Goal: Task Accomplishment & Management: Manage account settings

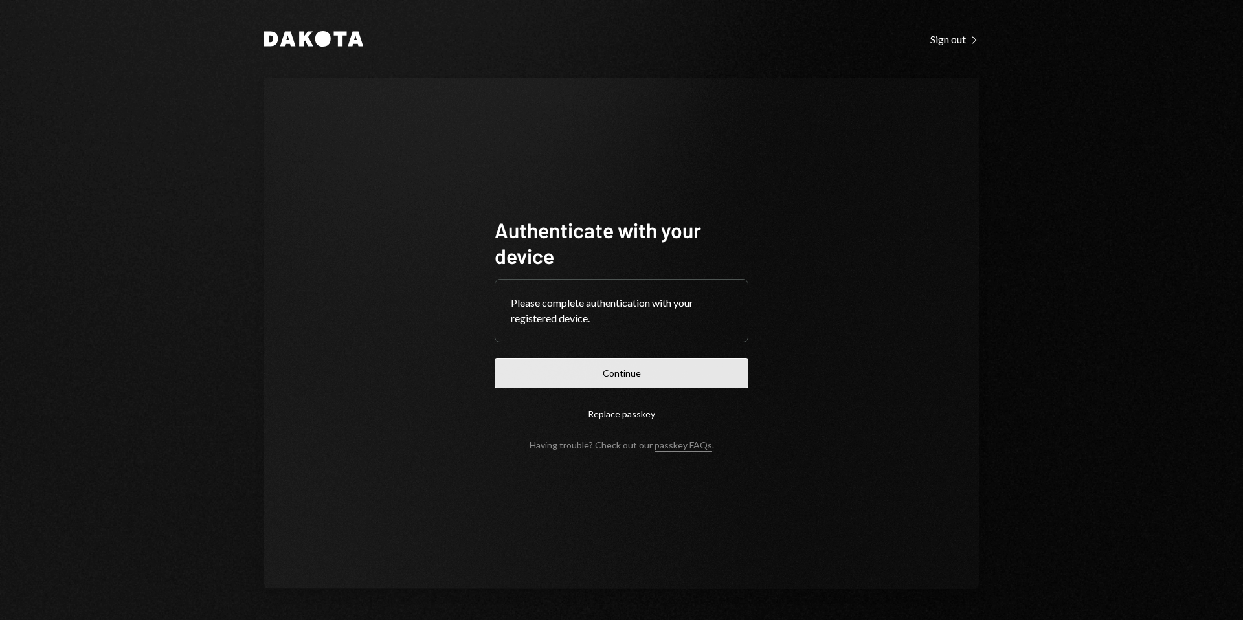
click at [649, 373] on button "Continue" at bounding box center [622, 373] width 254 height 30
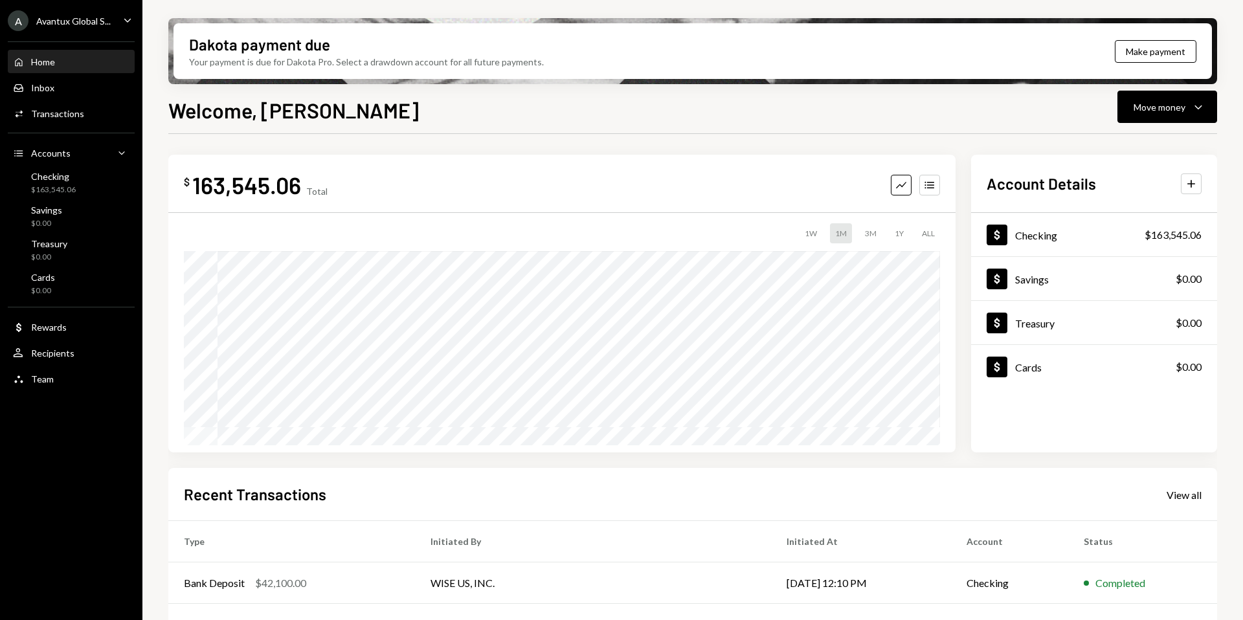
click at [61, 23] on div "Avantux Global S..." at bounding box center [73, 21] width 74 height 11
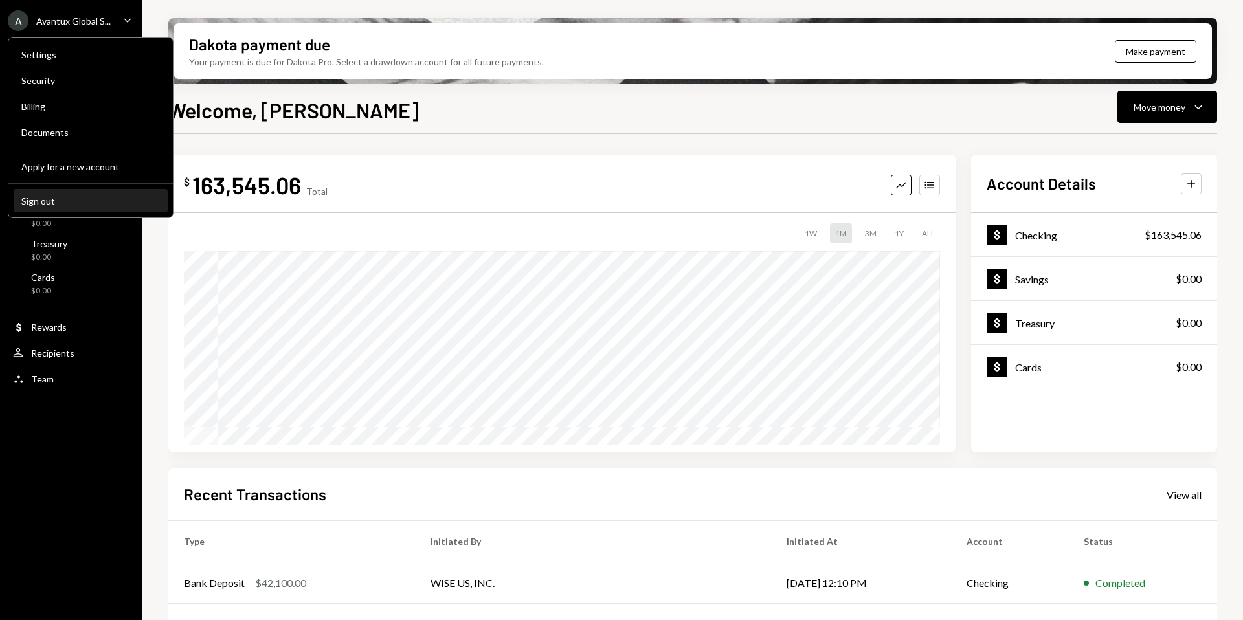
click at [46, 199] on div "Sign out" at bounding box center [90, 200] width 139 height 11
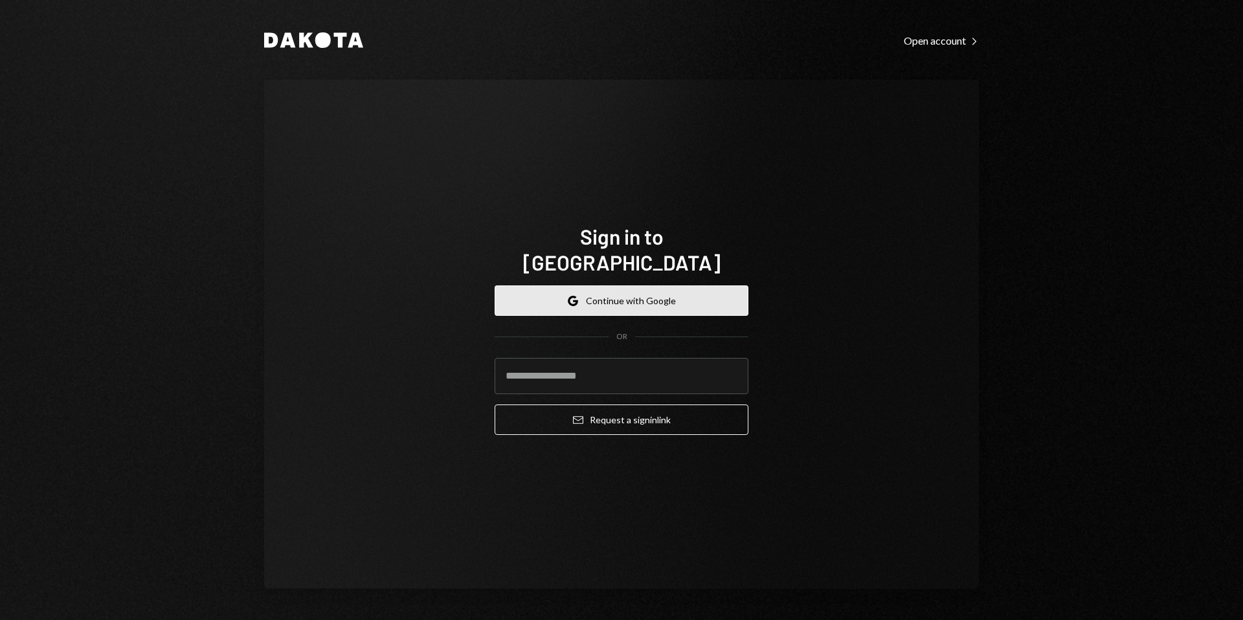
click at [607, 291] on button "Google Continue with Google" at bounding box center [622, 300] width 254 height 30
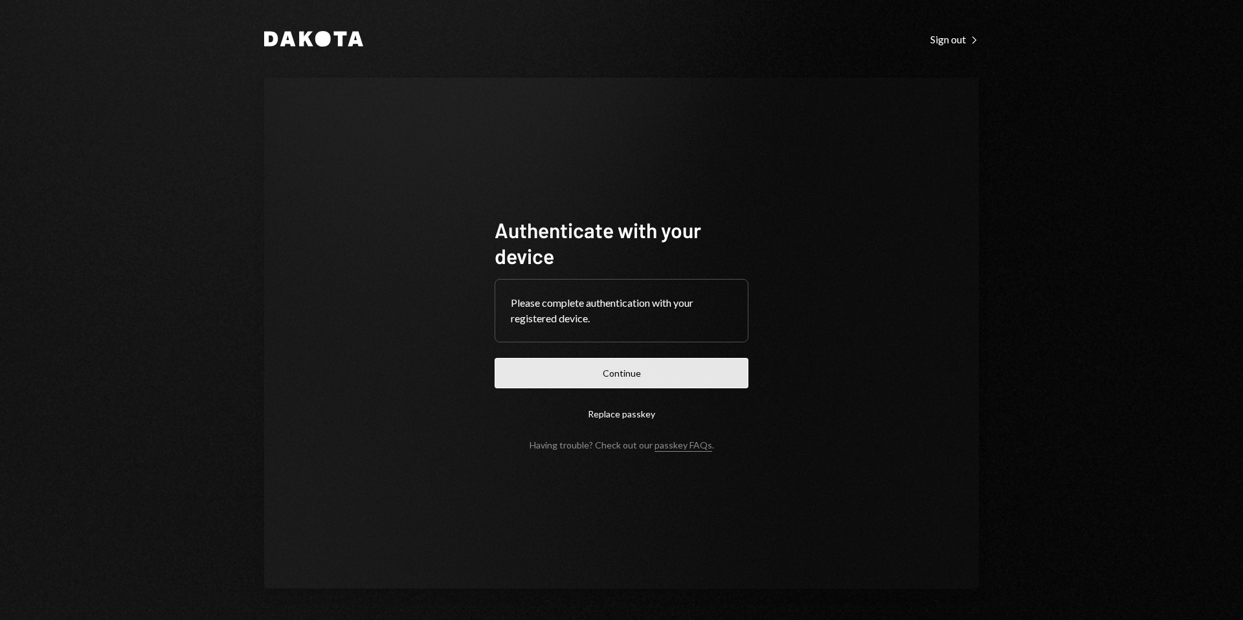
click at [660, 369] on button "Continue" at bounding box center [622, 373] width 254 height 30
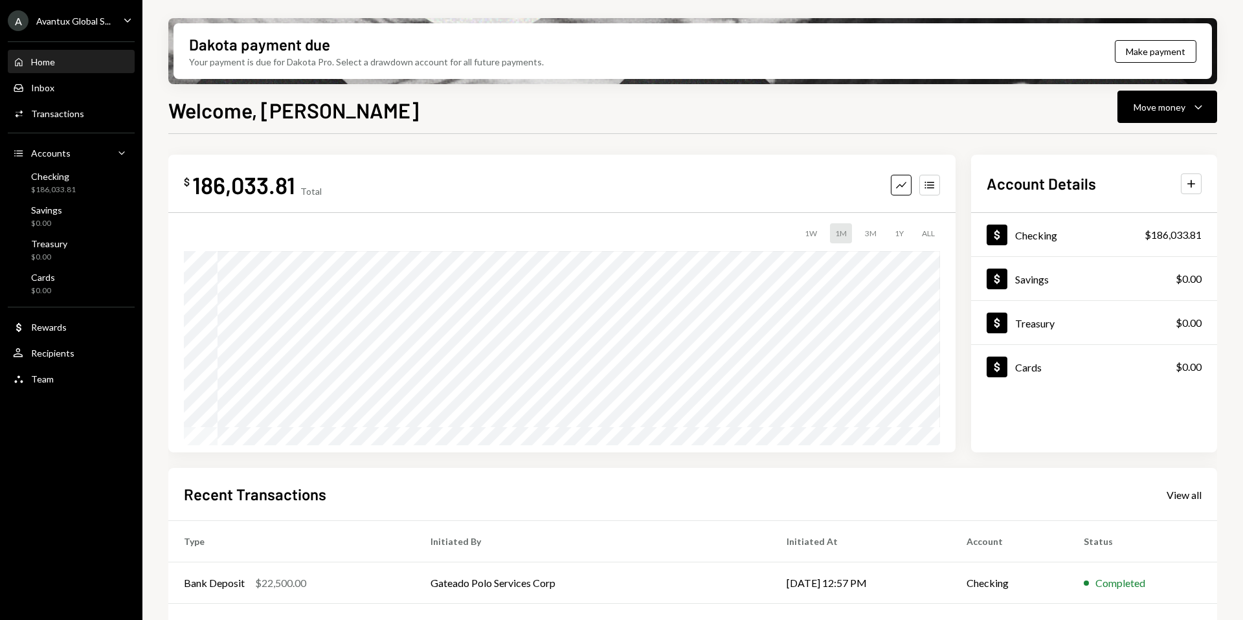
click at [85, 27] on div "A Avantux Global S..." at bounding box center [59, 20] width 103 height 21
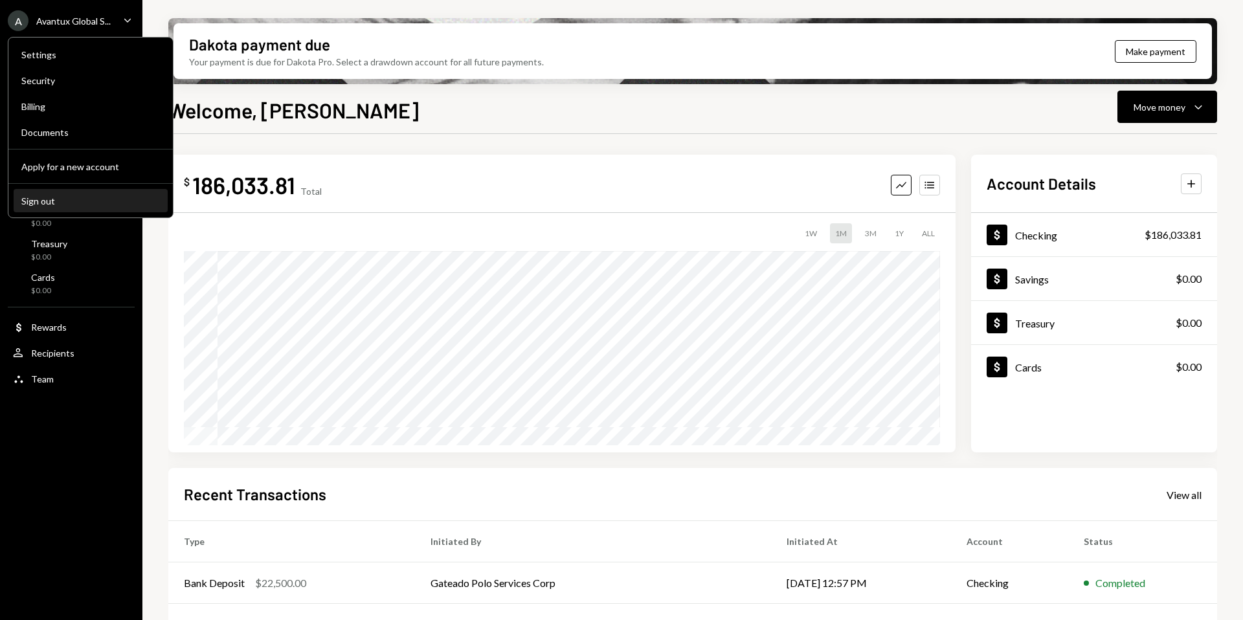
click at [52, 205] on div "Sign out" at bounding box center [90, 200] width 139 height 11
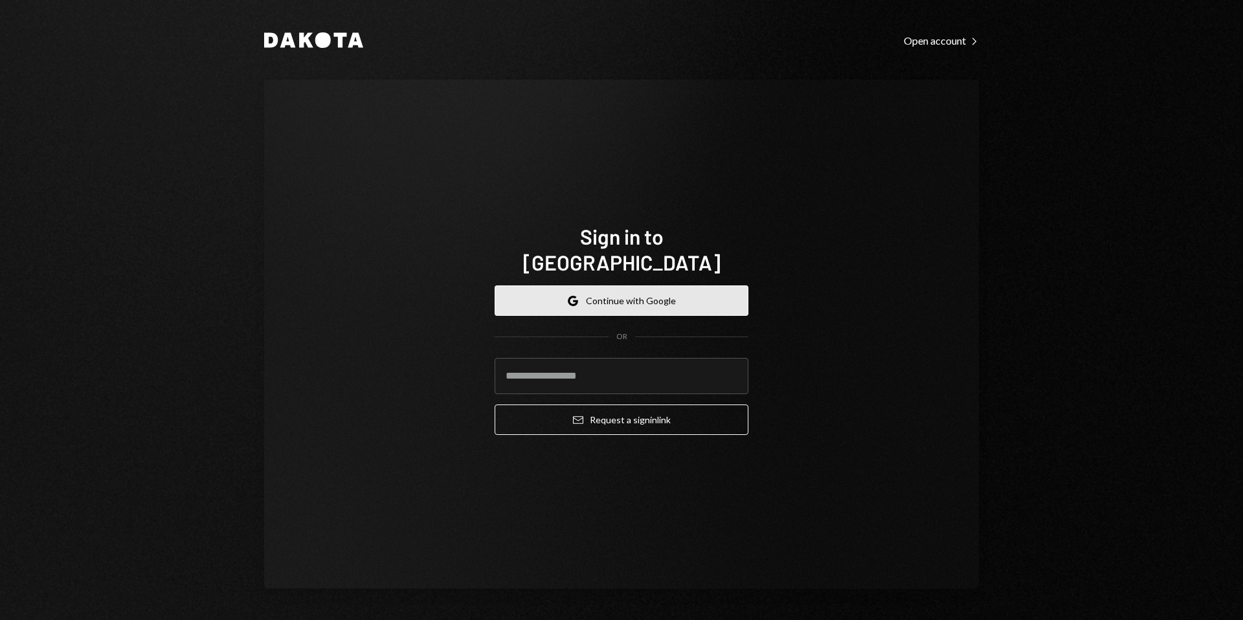
click at [634, 296] on button "Google Continue with Google" at bounding box center [622, 300] width 254 height 30
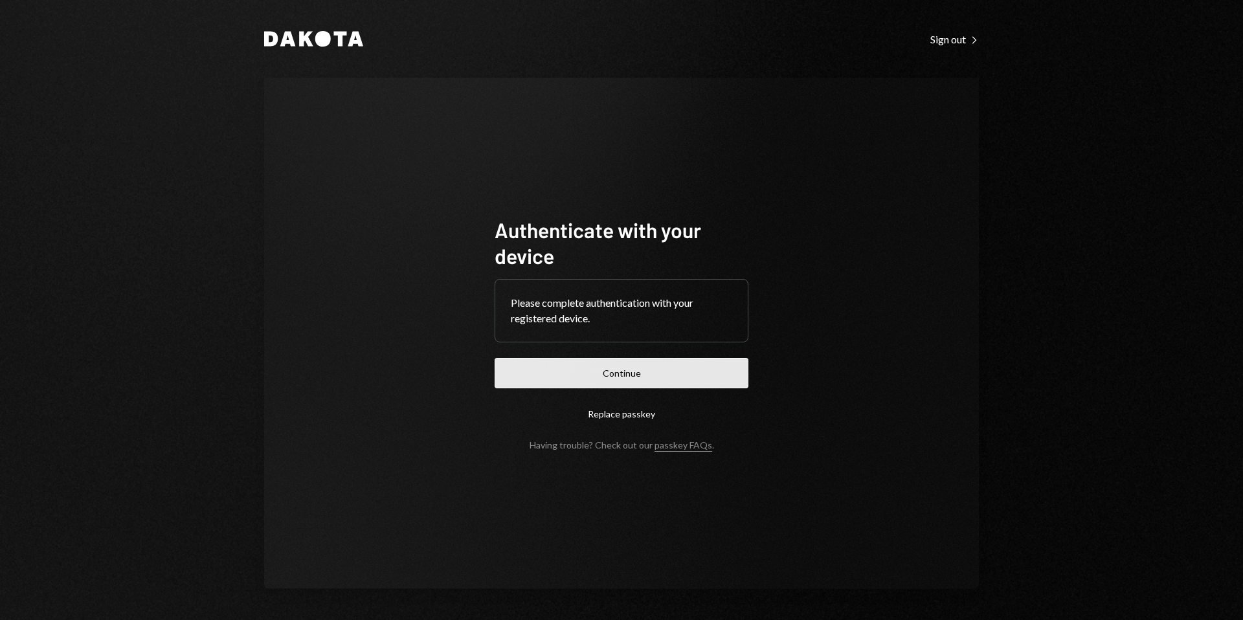
click at [614, 381] on button "Continue" at bounding box center [622, 373] width 254 height 30
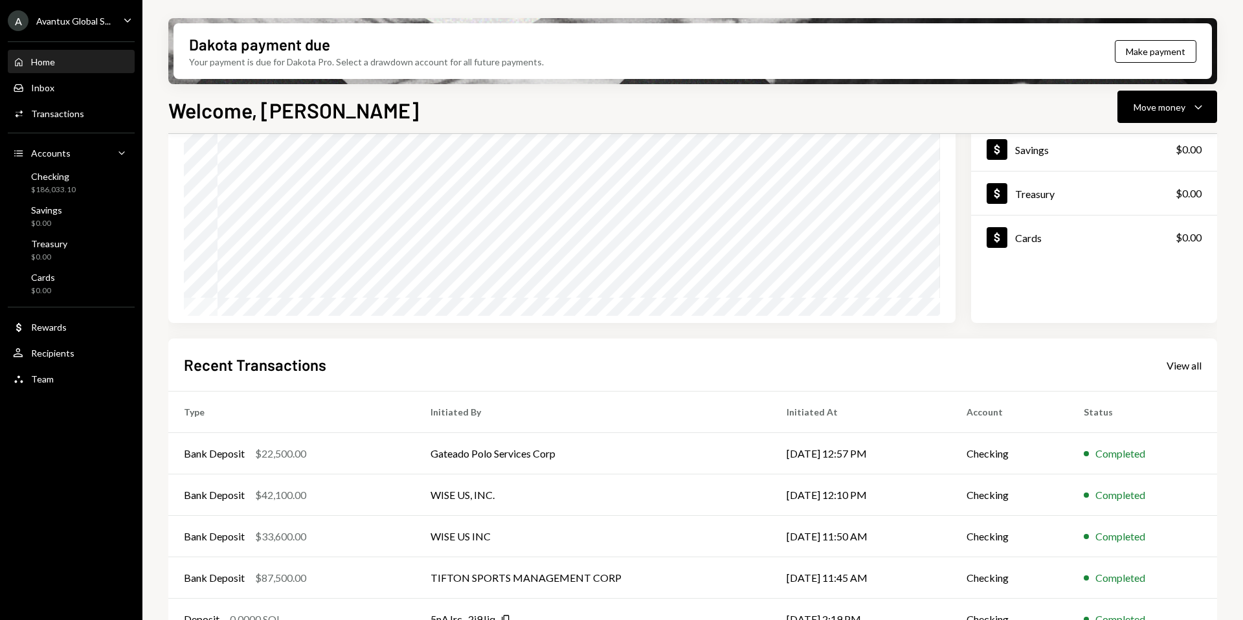
scroll to position [161, 0]
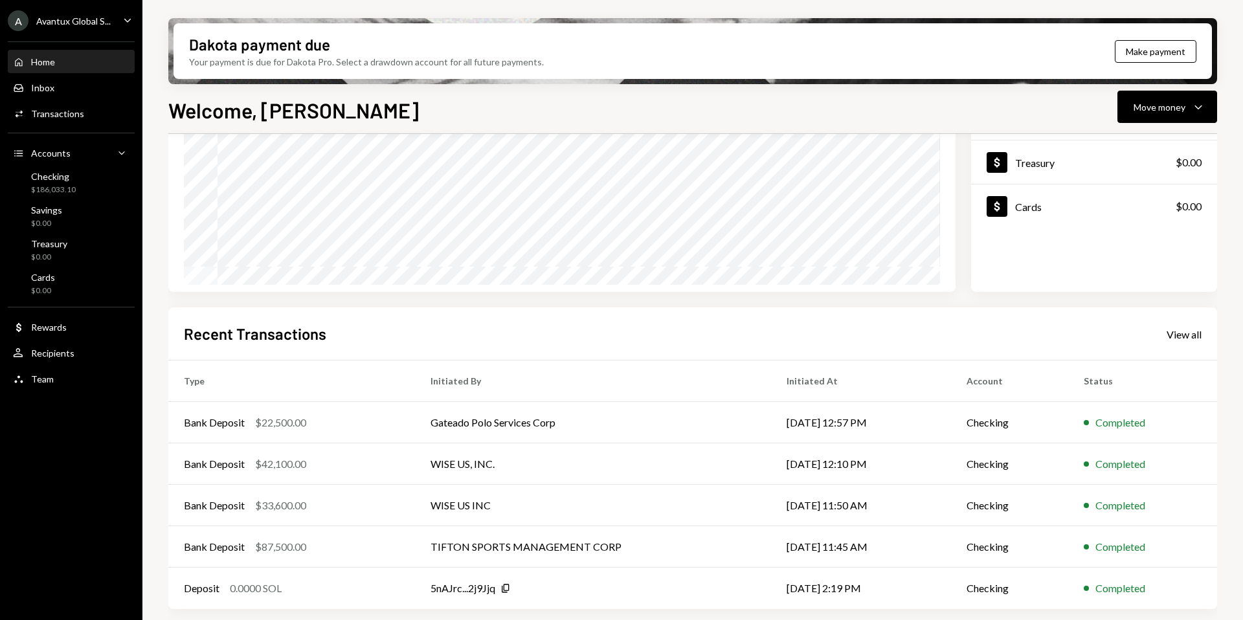
click at [63, 18] on div "Avantux Global S..." at bounding box center [73, 21] width 74 height 11
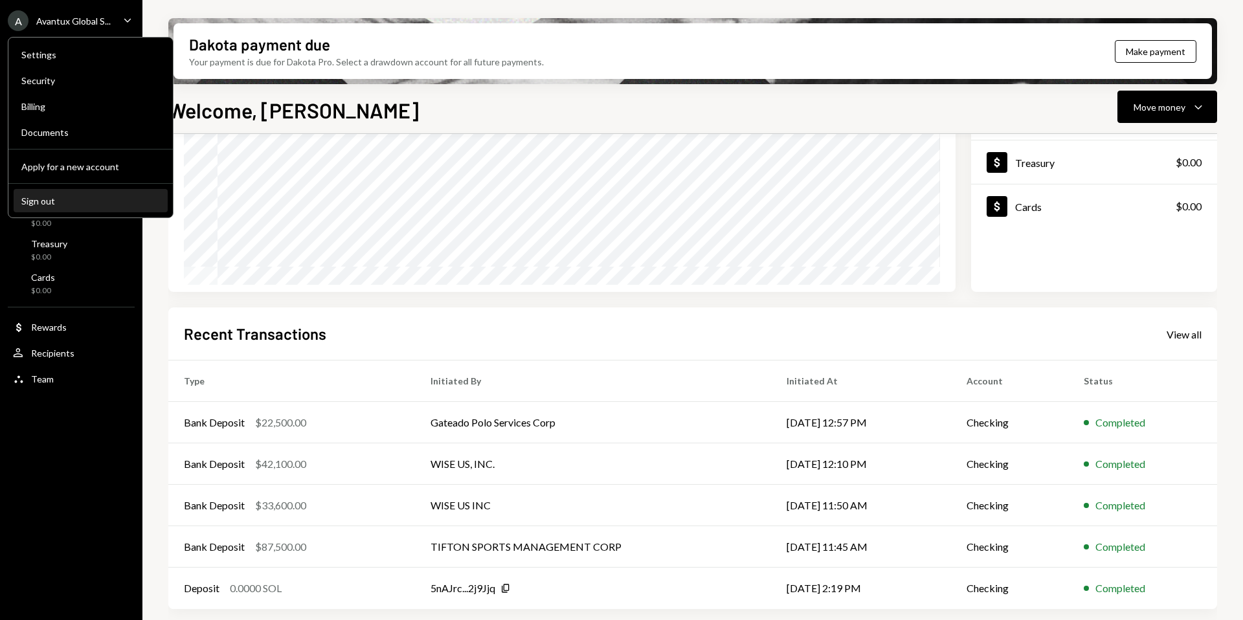
click at [78, 206] on button "Sign out" at bounding box center [91, 201] width 154 height 23
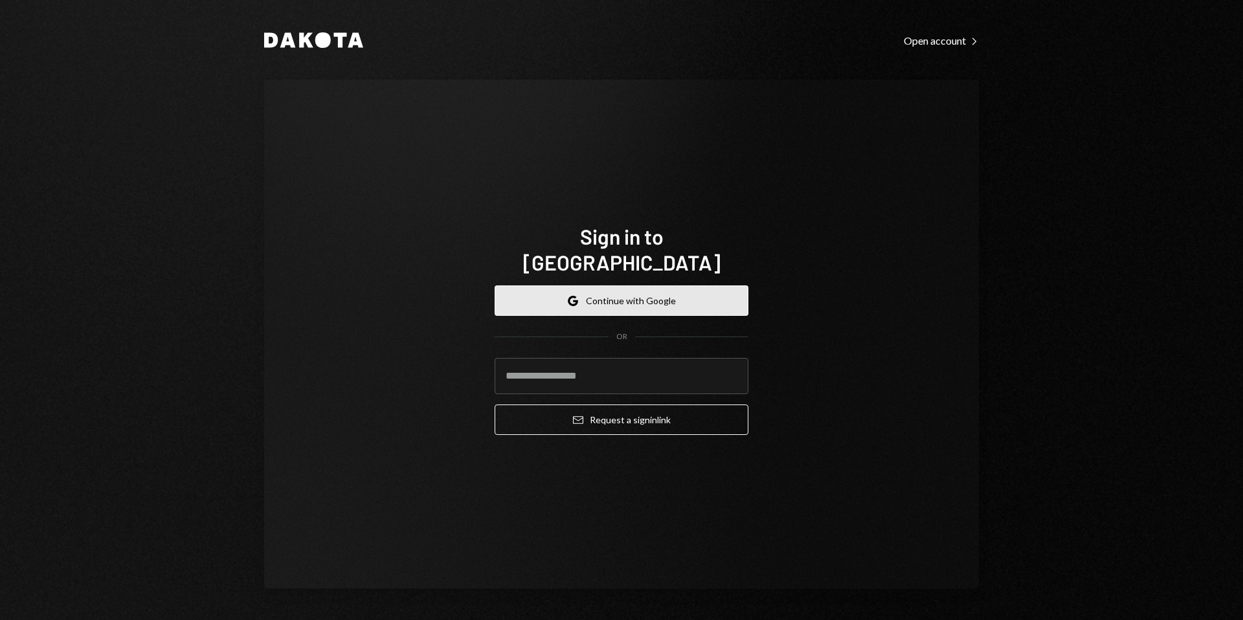
click at [620, 293] on button "Google Continue with Google" at bounding box center [622, 300] width 254 height 30
